Goal: Check status: Check status

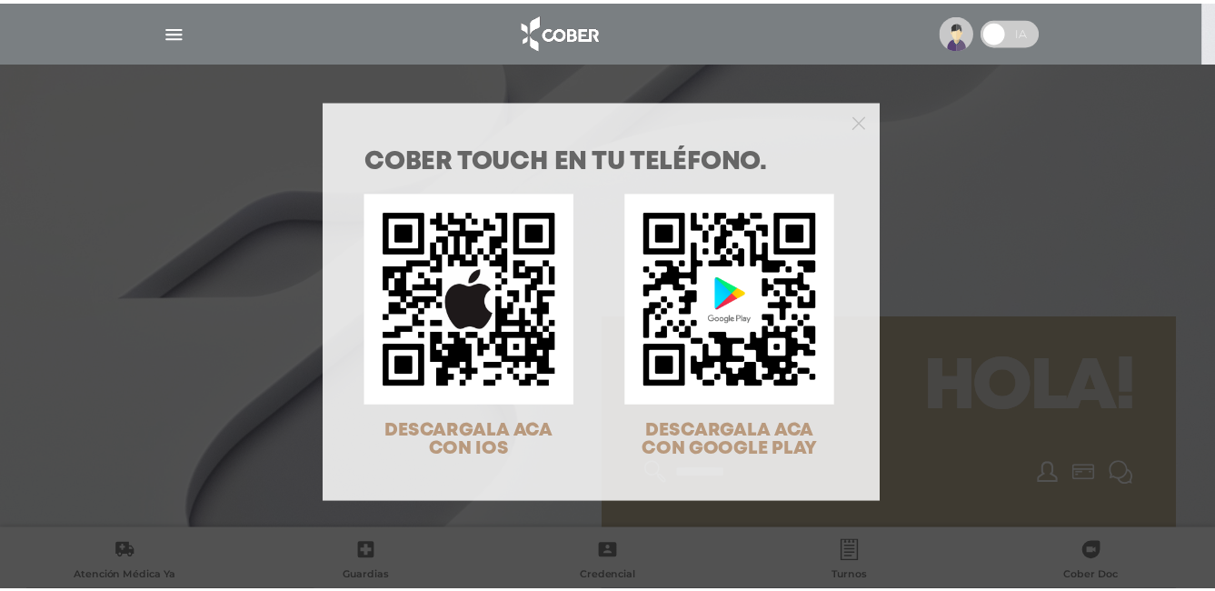
scroll to position [58, 0]
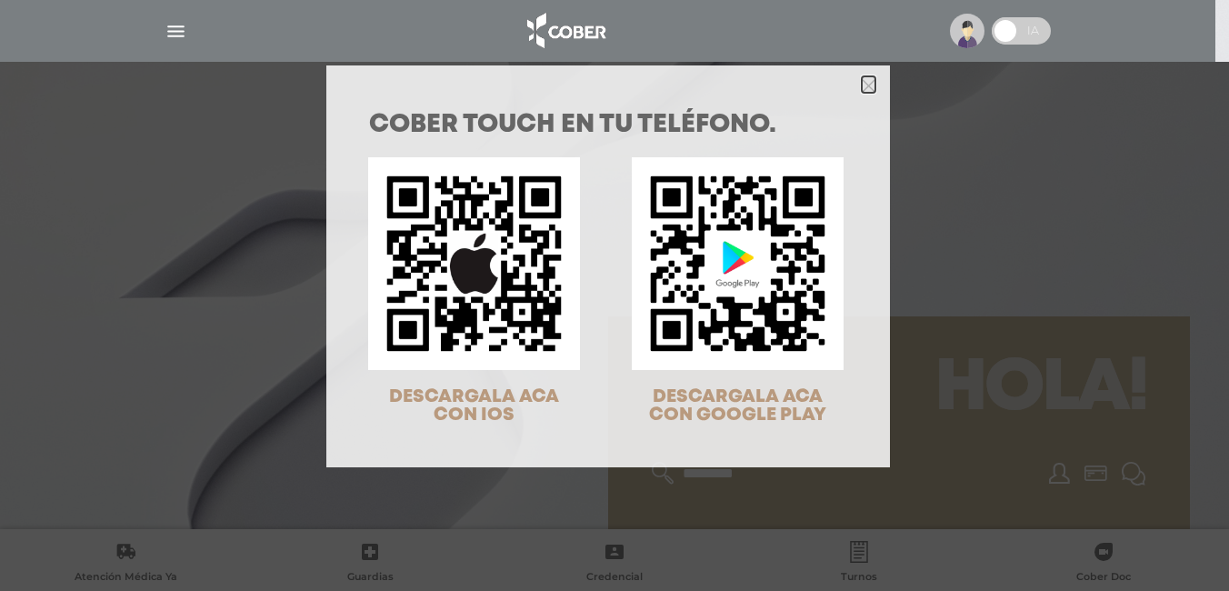
click at [864, 81] on icon "Close" at bounding box center [869, 86] width 14 height 14
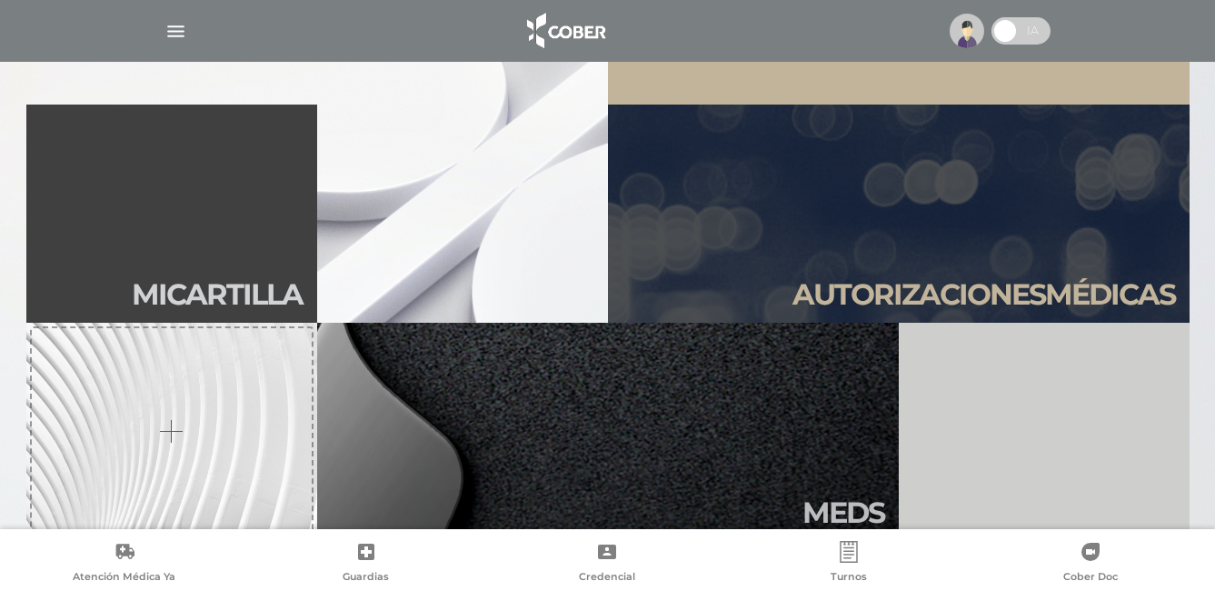
scroll to position [455, 0]
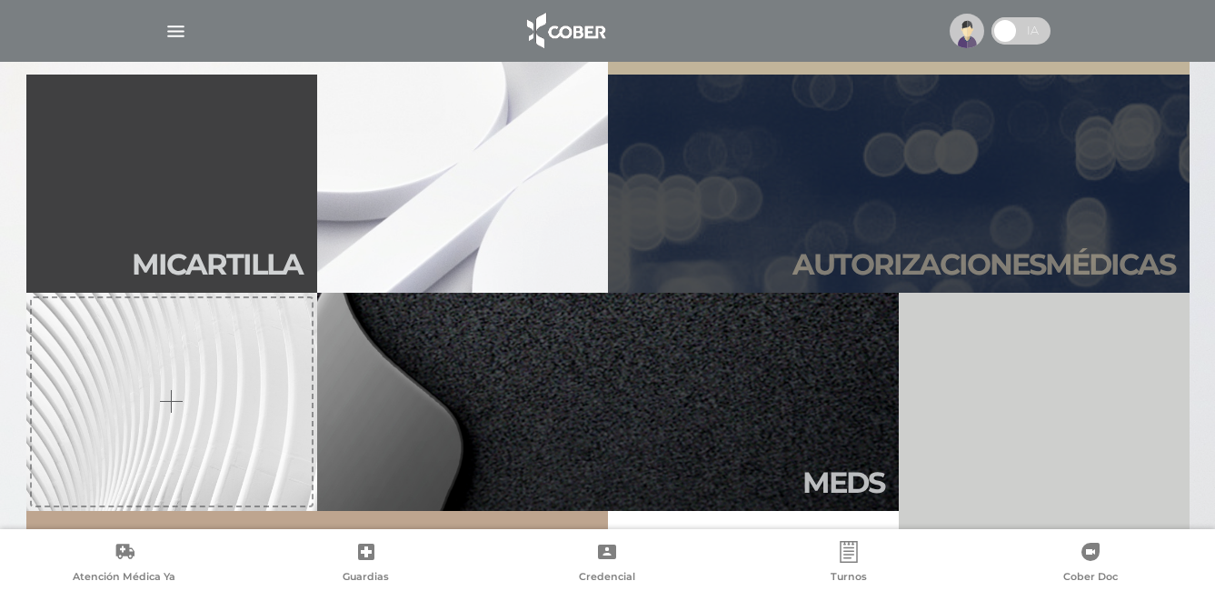
click at [925, 208] on link "Autori zaciones médicas" at bounding box center [899, 184] width 582 height 218
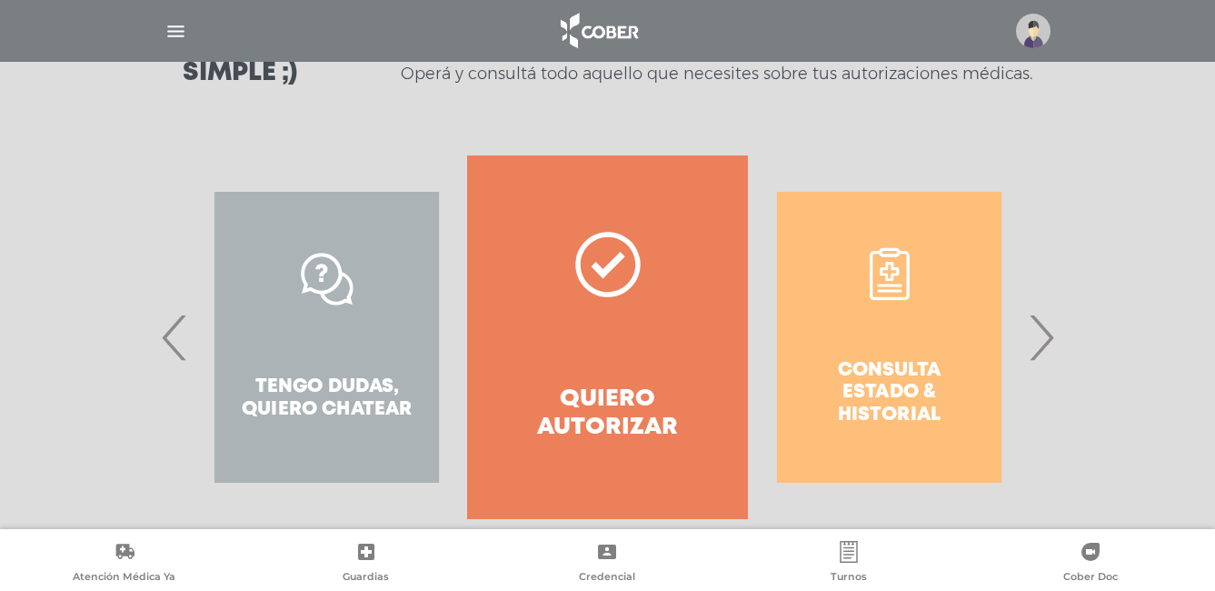
scroll to position [322, 0]
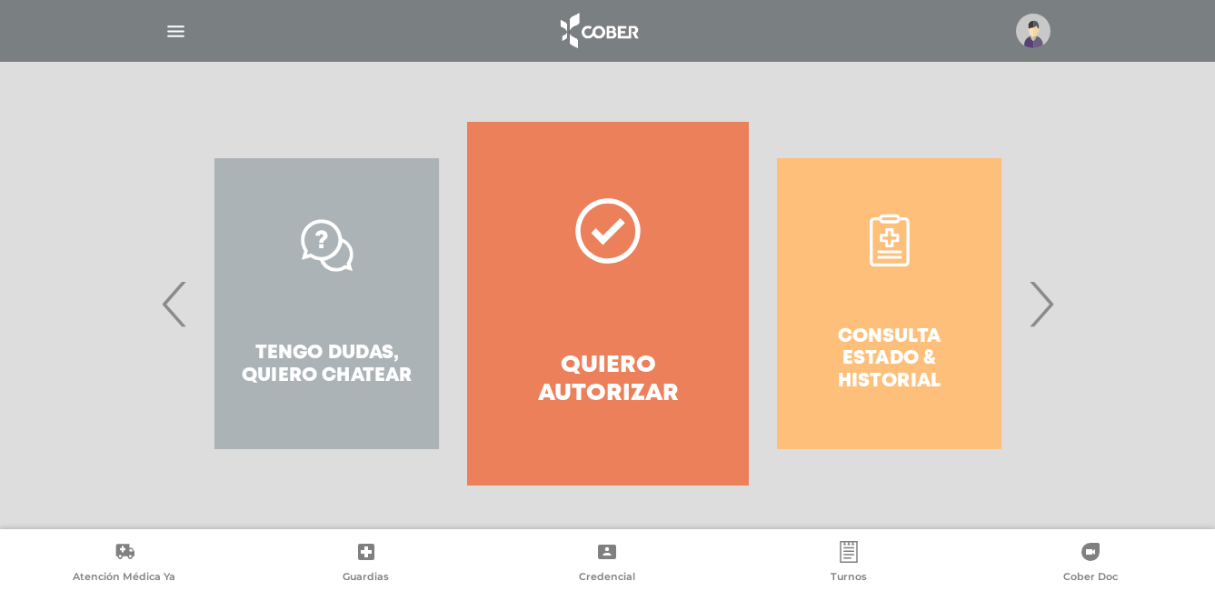
click at [882, 330] on div "Consulta estado & historial Prácticas de autorización automática Tengo dudas, q…" at bounding box center [1031, 304] width 2813 height 364
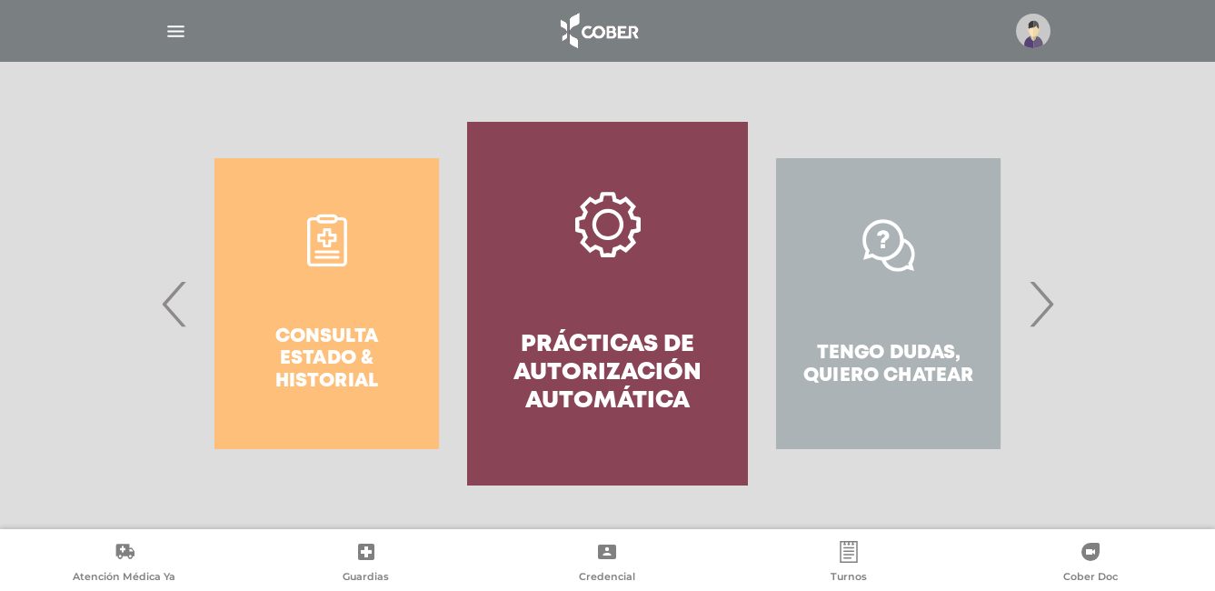
click at [335, 366] on div "Consulta estado & historial" at bounding box center [326, 304] width 281 height 364
click at [1039, 315] on span "›" at bounding box center [1041, 304] width 35 height 98
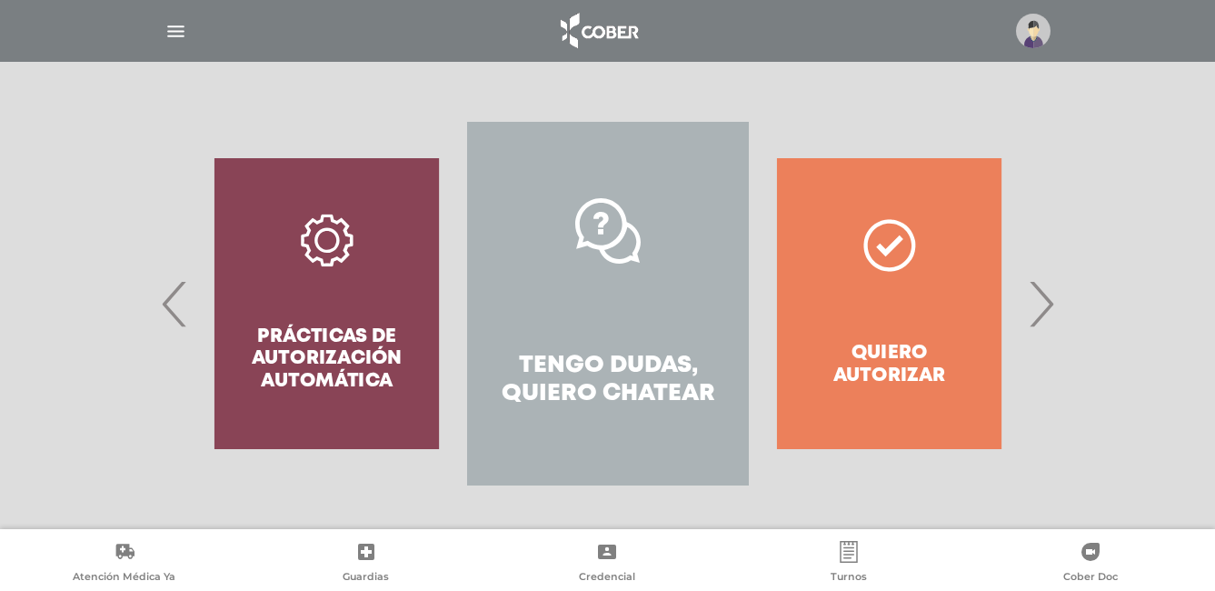
click at [1039, 315] on span "›" at bounding box center [1041, 304] width 35 height 98
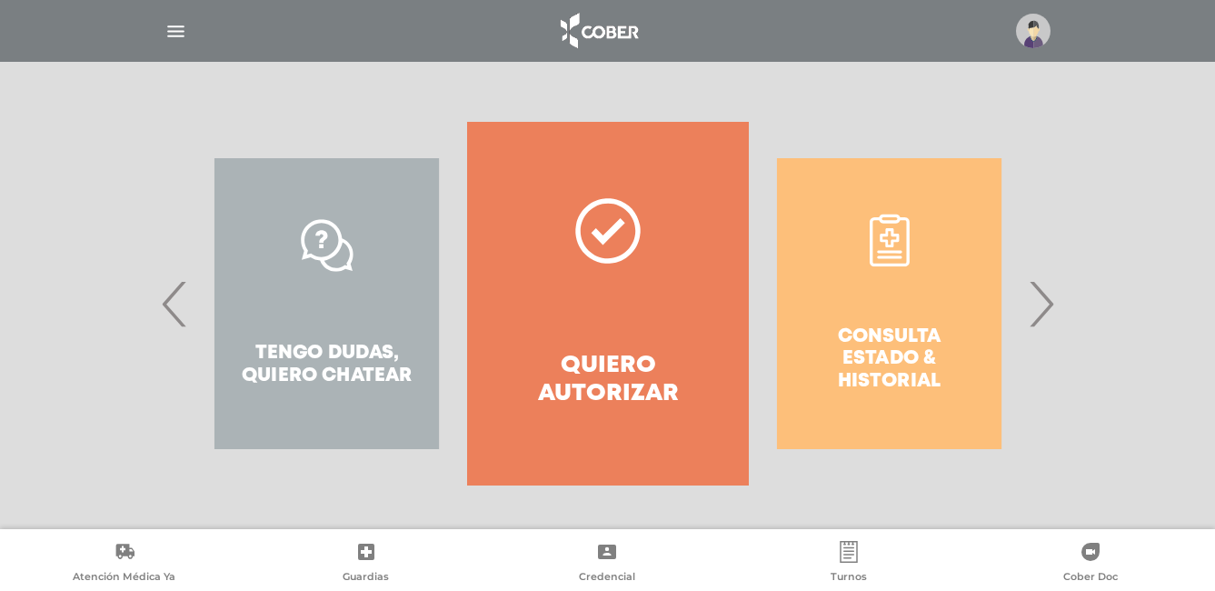
click at [1038, 308] on span "›" at bounding box center [1041, 304] width 35 height 98
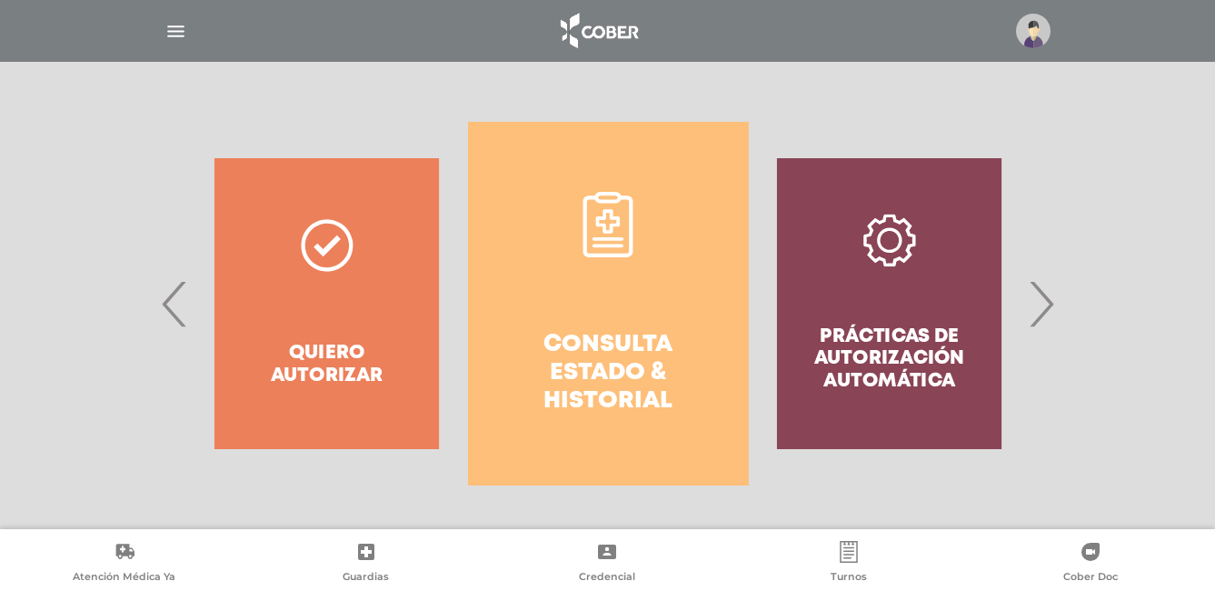
click at [624, 362] on h4 "Consulta estado & historial" at bounding box center [608, 373] width 215 height 85
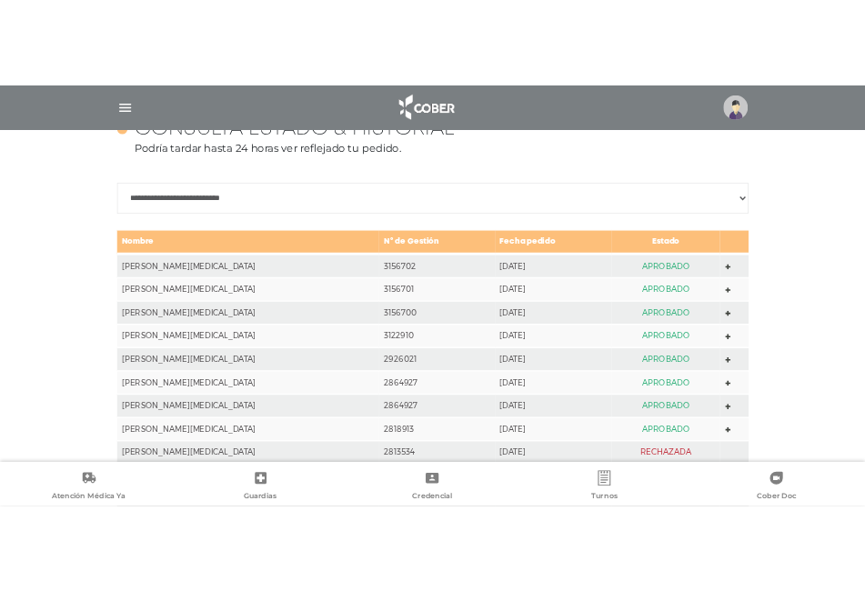
scroll to position [807, 0]
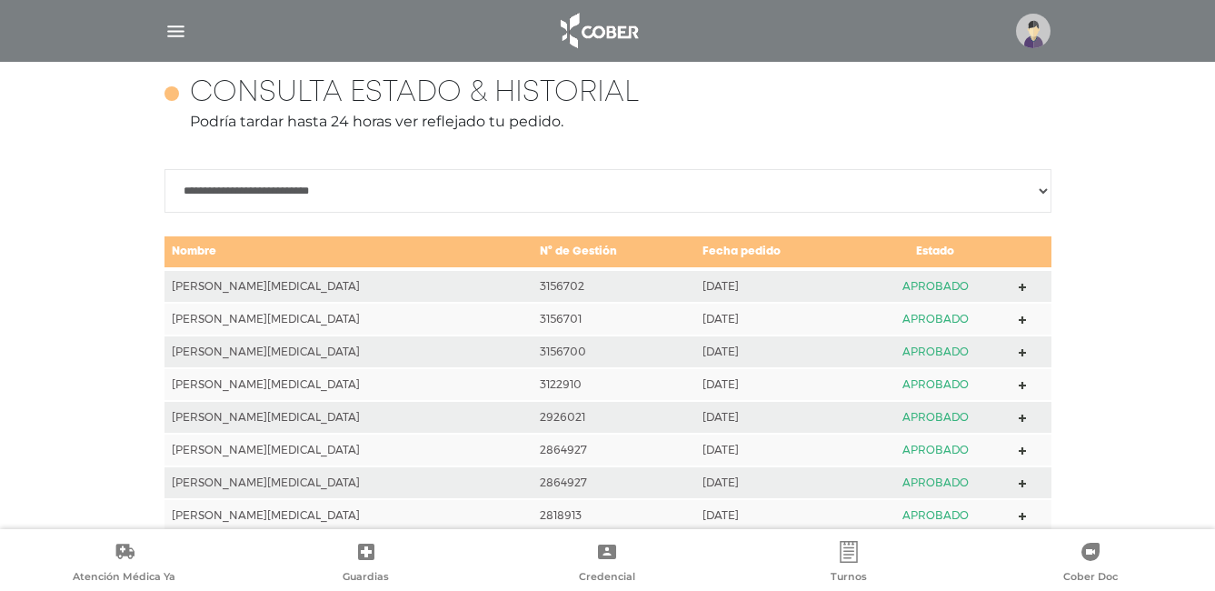
click at [1019, 288] on polygon at bounding box center [1023, 288] width 8 height 8
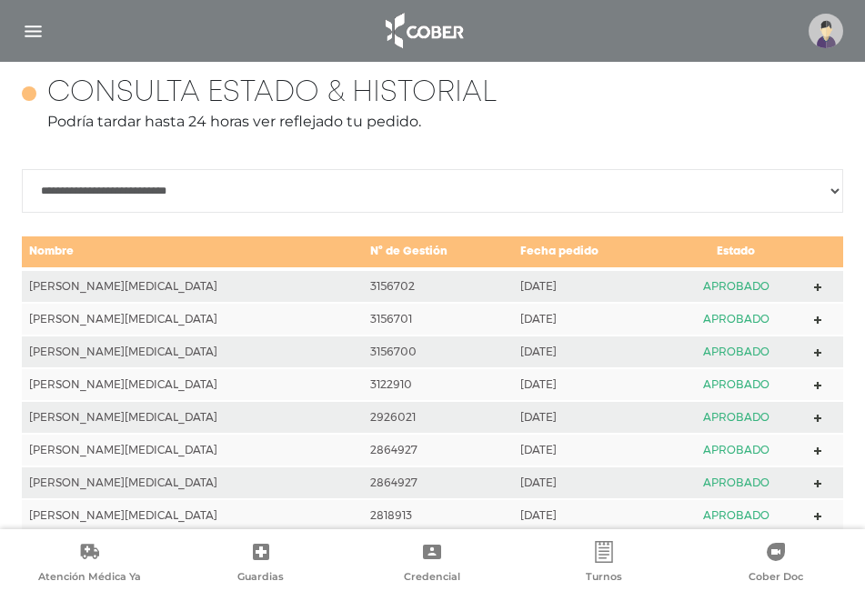
click at [814, 319] on polygon at bounding box center [818, 320] width 8 height 8
click at [814, 357] on icon at bounding box center [818, 352] width 8 height 14
